Goal: Transaction & Acquisition: Purchase product/service

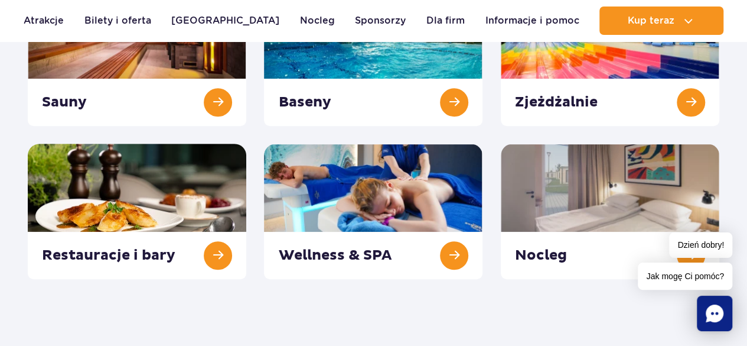
scroll to position [118, 0]
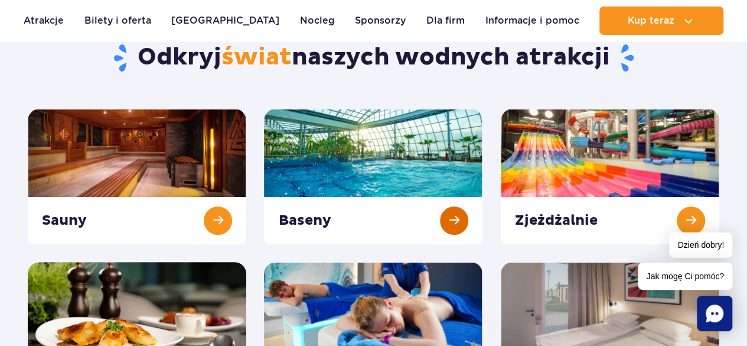
click at [377, 159] on link at bounding box center [373, 176] width 219 height 135
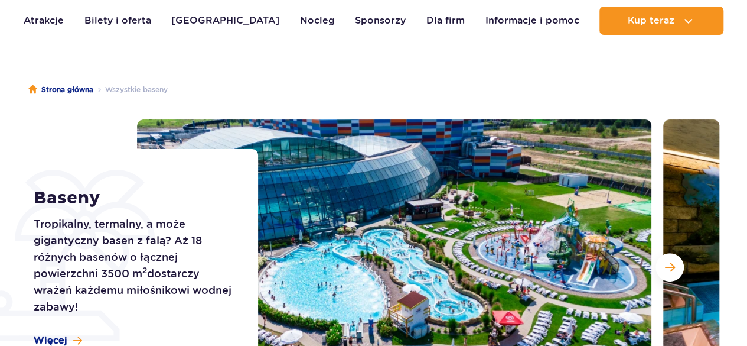
scroll to position [177, 0]
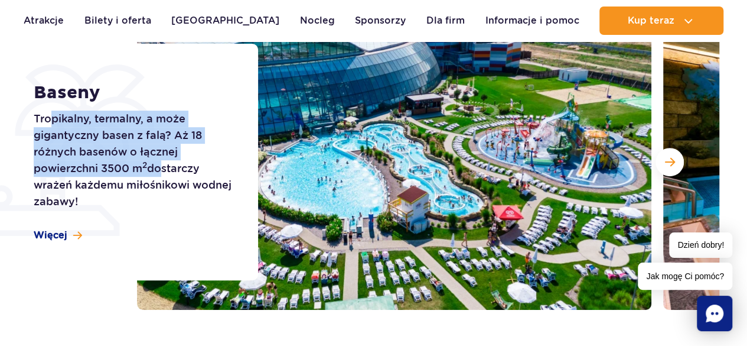
drag, startPoint x: 100, startPoint y: 119, endPoint x: 159, endPoint y: 171, distance: 78.7
click at [159, 171] on p "Tropikalny, termalny, a może gigantyczny basen z falą? Aż 18 różnych basenów o …" at bounding box center [133, 159] width 198 height 99
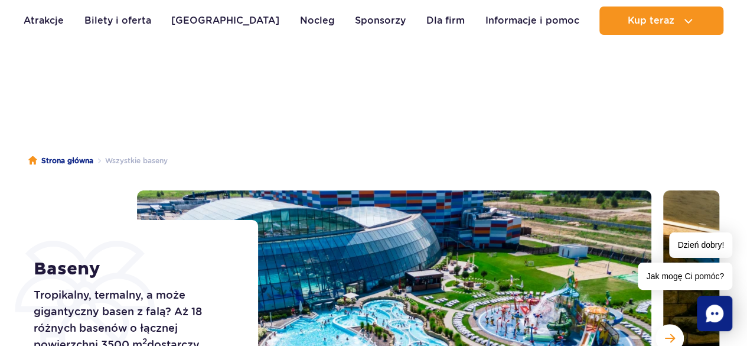
scroll to position [0, 0]
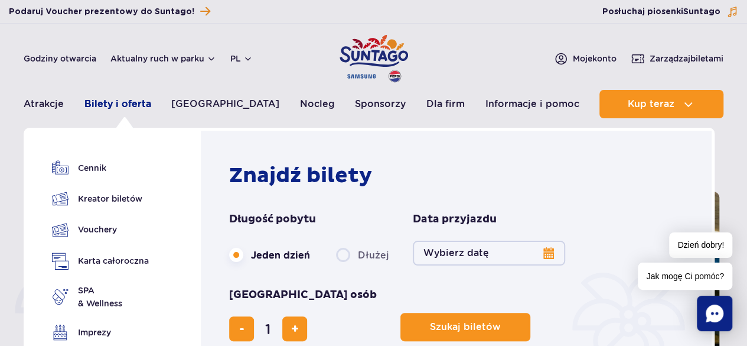
click at [122, 103] on link "Bilety i oferta" at bounding box center [117, 104] width 67 height 28
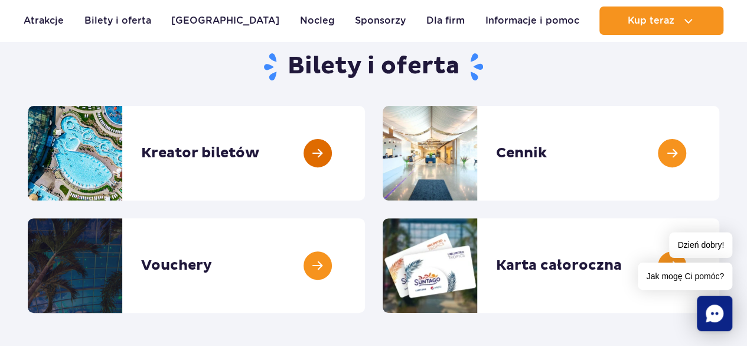
scroll to position [177, 0]
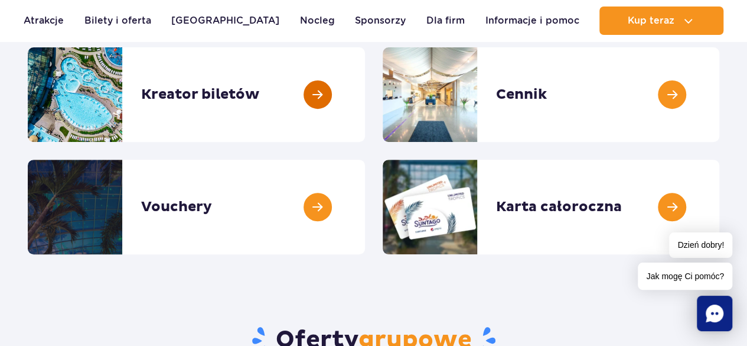
click at [365, 95] on link at bounding box center [365, 94] width 0 height 95
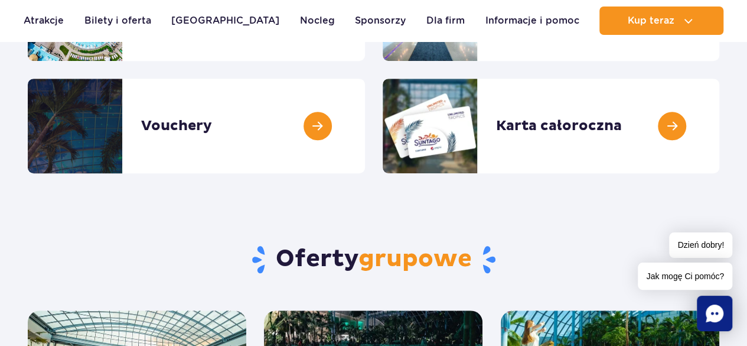
scroll to position [0, 0]
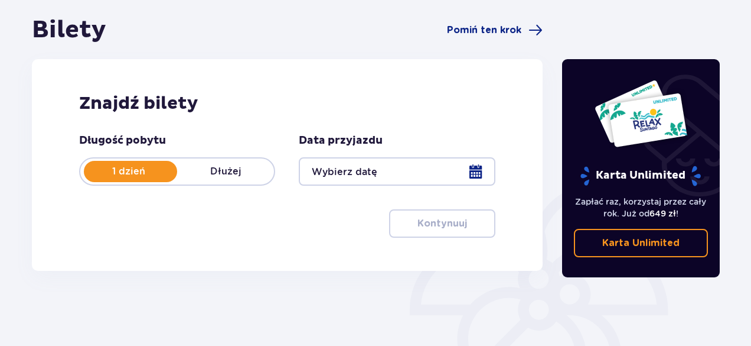
scroll to position [161, 0]
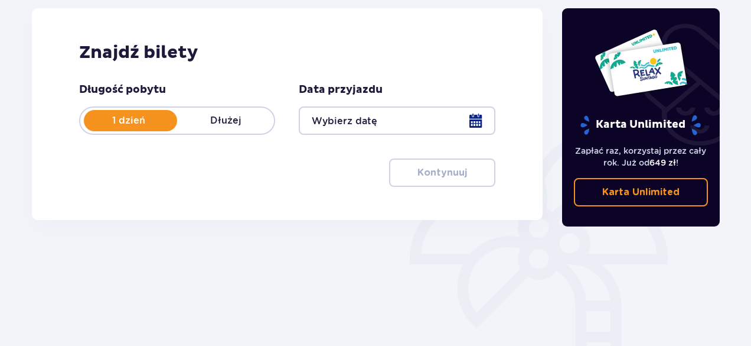
click at [364, 118] on div at bounding box center [397, 120] width 196 height 28
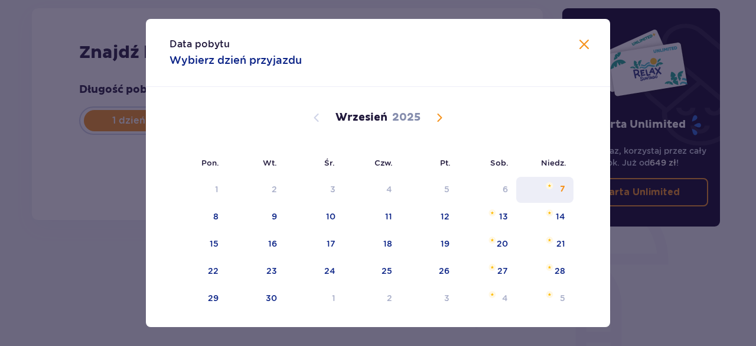
drag, startPoint x: 555, startPoint y: 185, endPoint x: 543, endPoint y: 198, distance: 18.4
click at [555, 186] on div "7" at bounding box center [544, 190] width 57 height 26
type input "07.09.25"
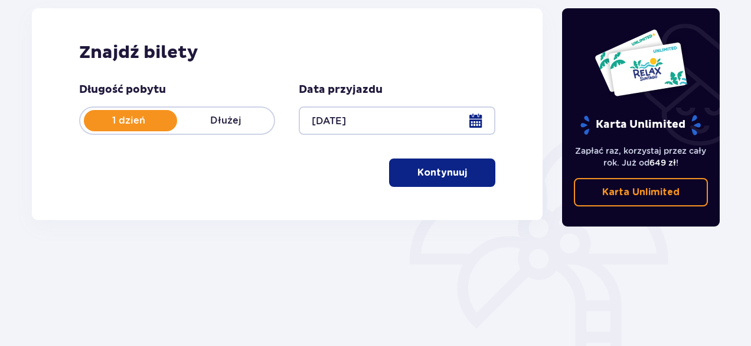
click at [447, 178] on p "Kontynuuj" at bounding box center [443, 172] width 50 height 13
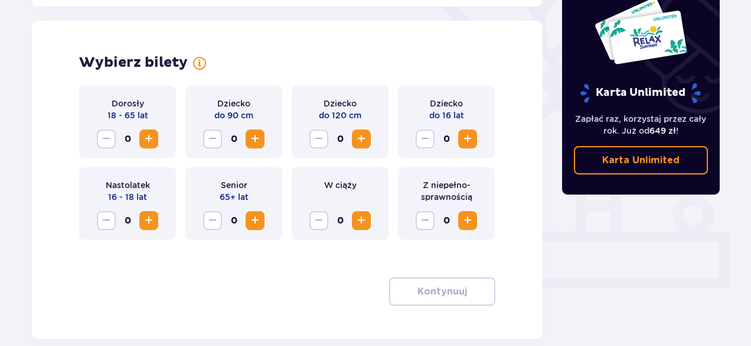
scroll to position [328, 0]
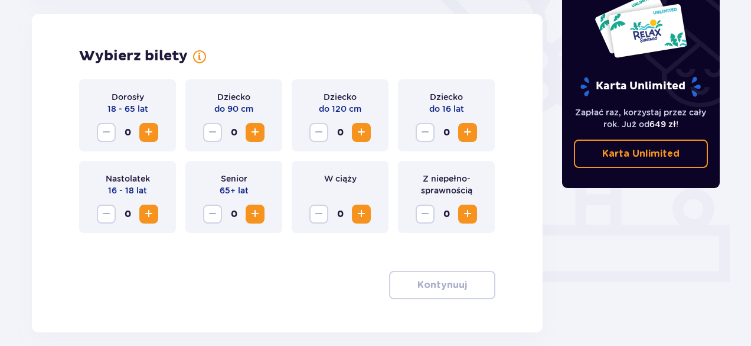
click at [358, 126] on span "Increase" at bounding box center [361, 132] width 14 height 14
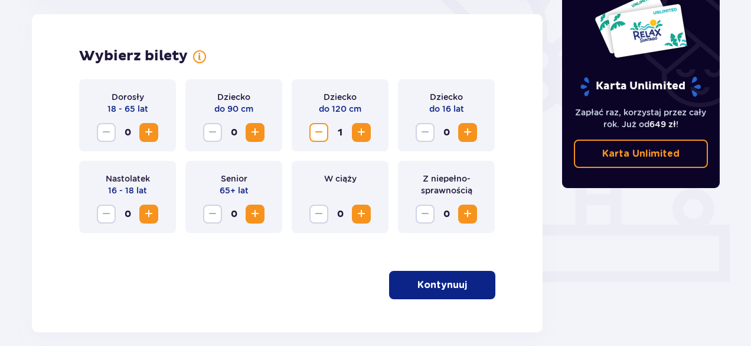
click at [465, 139] on span "Increase" at bounding box center [468, 132] width 14 height 14
click at [149, 132] on span "Increase" at bounding box center [149, 132] width 14 height 14
click at [447, 284] on p "Kontynuuj" at bounding box center [443, 284] width 50 height 13
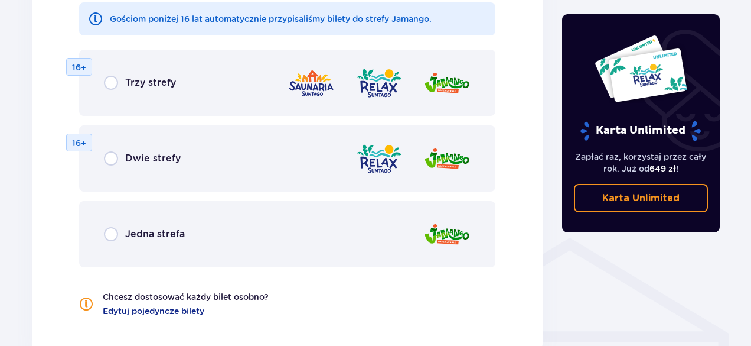
scroll to position [663, 0]
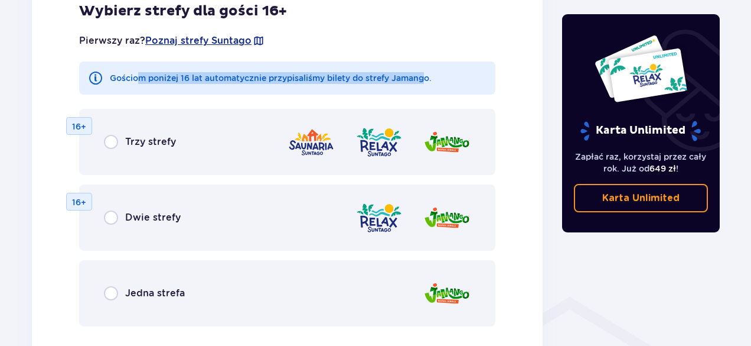
drag, startPoint x: 141, startPoint y: 74, endPoint x: 431, endPoint y: 82, distance: 290.1
click at [430, 82] on p "Gościom poniżej 16 lat automatycznie przypisaliśmy bilety do strefy Jamango." at bounding box center [271, 78] width 322 height 12
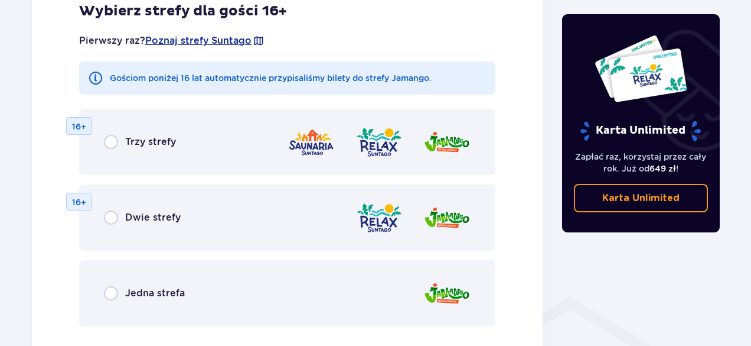
click at [431, 82] on p "Gościom poniżej 16 lat automatycznie przypisaliśmy bilety do strefy Jamango." at bounding box center [271, 78] width 322 height 12
drag, startPoint x: 444, startPoint y: 81, endPoint x: 311, endPoint y: 80, distance: 132.9
click at [311, 80] on div "Gościom poniżej 16 lat automatycznie przypisaliśmy bilety do strefy Jamango." at bounding box center [287, 77] width 416 height 33
click at [311, 80] on p "Gościom poniżej 16 lat automatycznie przypisaliśmy bilety do strefy Jamango." at bounding box center [271, 78] width 322 height 12
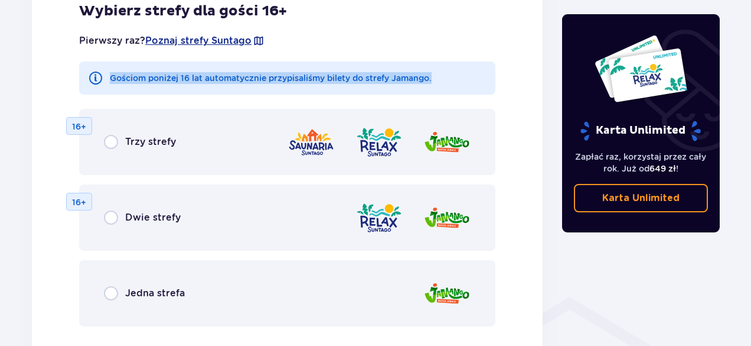
drag, startPoint x: 112, startPoint y: 75, endPoint x: 450, endPoint y: 76, distance: 338.4
click at [447, 76] on div "Gościom poniżej 16 lat automatycznie przypisaliśmy bilety do strefy Jamango." at bounding box center [287, 77] width 416 height 33
click at [450, 76] on div "Gościom poniżej 16 lat automatycznie przypisaliśmy bilety do strefy Jamango." at bounding box center [287, 77] width 416 height 33
drag, startPoint x: 313, startPoint y: 77, endPoint x: 268, endPoint y: 77, distance: 44.9
click at [268, 77] on div "Gościom poniżej 16 lat automatycznie przypisaliśmy bilety do strefy Jamango." at bounding box center [287, 77] width 416 height 33
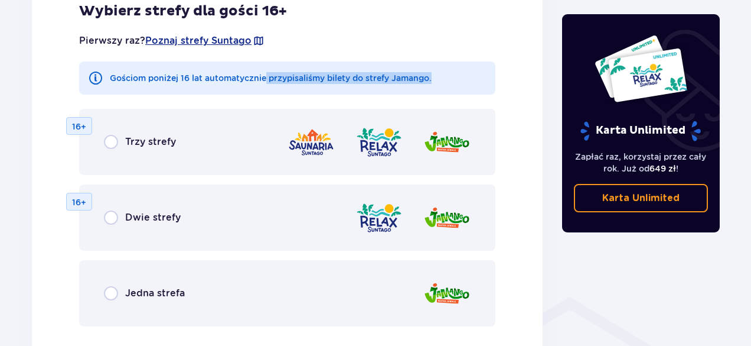
drag, startPoint x: 268, startPoint y: 77, endPoint x: 32, endPoint y: 126, distance: 241.2
click at [267, 77] on p "Gościom poniżej 16 lat automatycznie przypisaliśmy bilety do strefy Jamango." at bounding box center [271, 78] width 322 height 12
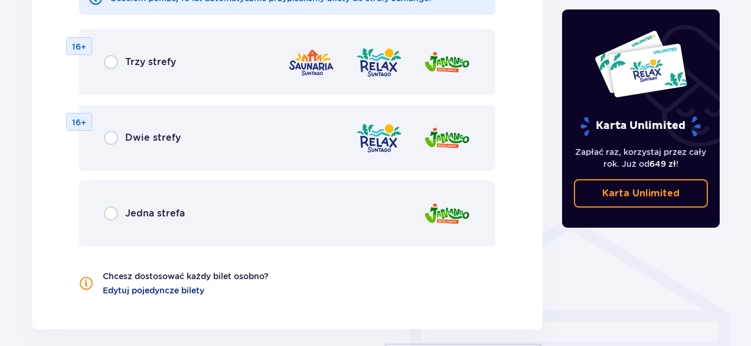
scroll to position [780, 0]
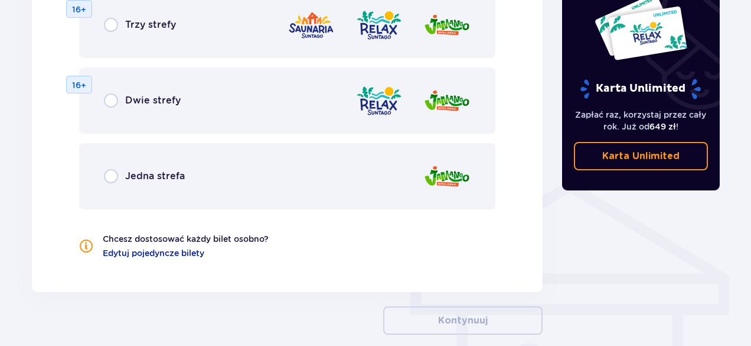
click at [118, 180] on div "Jedna strefa" at bounding box center [144, 176] width 81 height 14
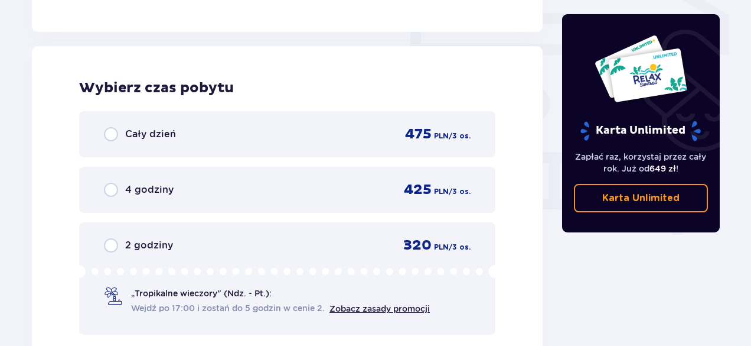
scroll to position [1057, 0]
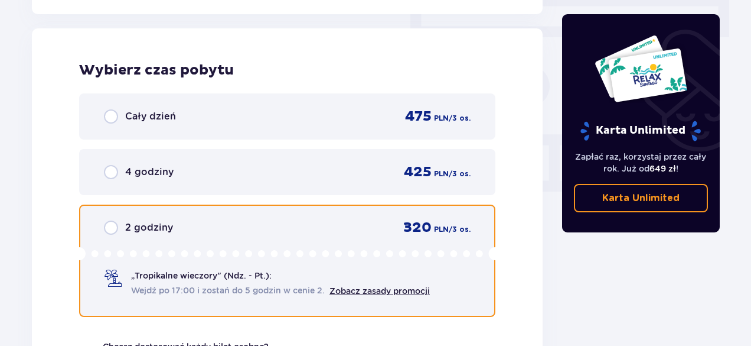
click at [112, 230] on input "radio" at bounding box center [111, 227] width 14 height 14
radio input "true"
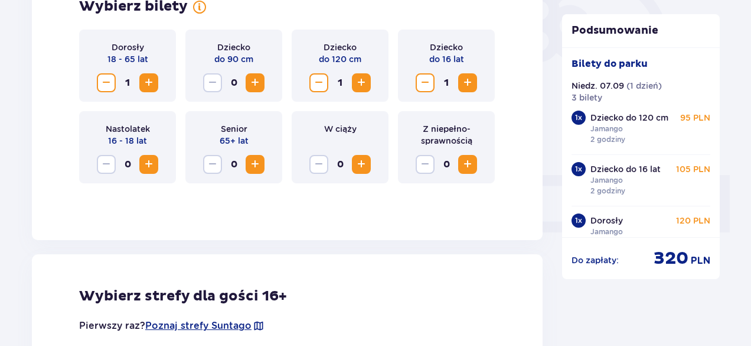
scroll to position [354, 0]
